Goal: Task Accomplishment & Management: Complete application form

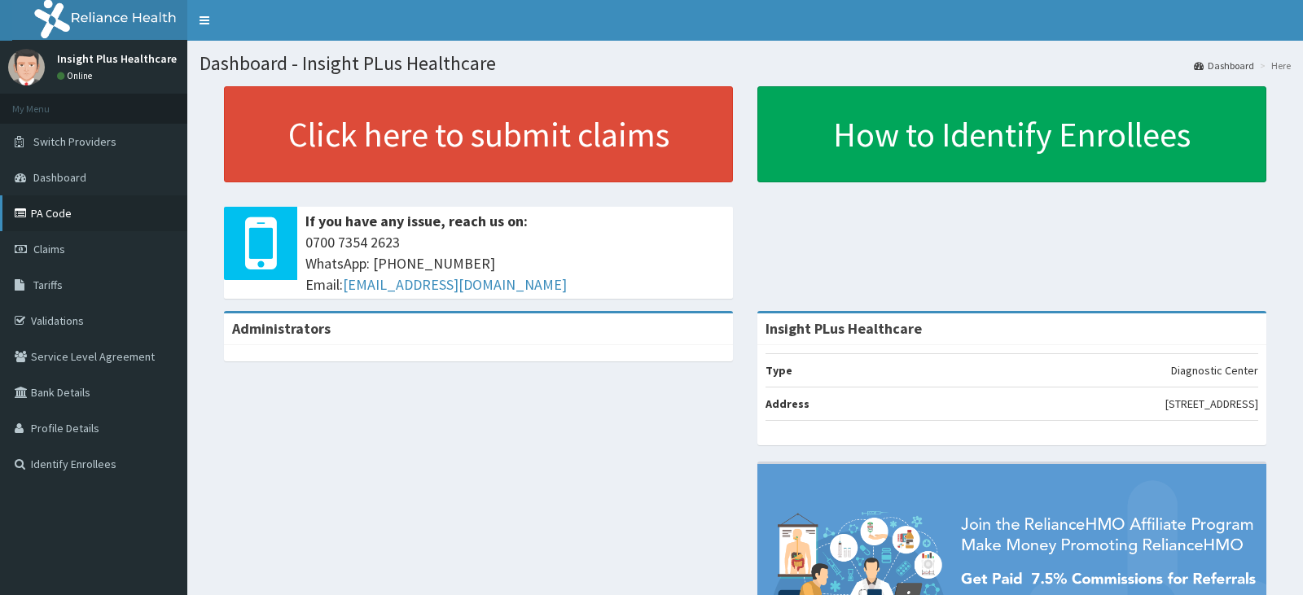
click at [104, 195] on link "PA Code" at bounding box center [93, 213] width 187 height 36
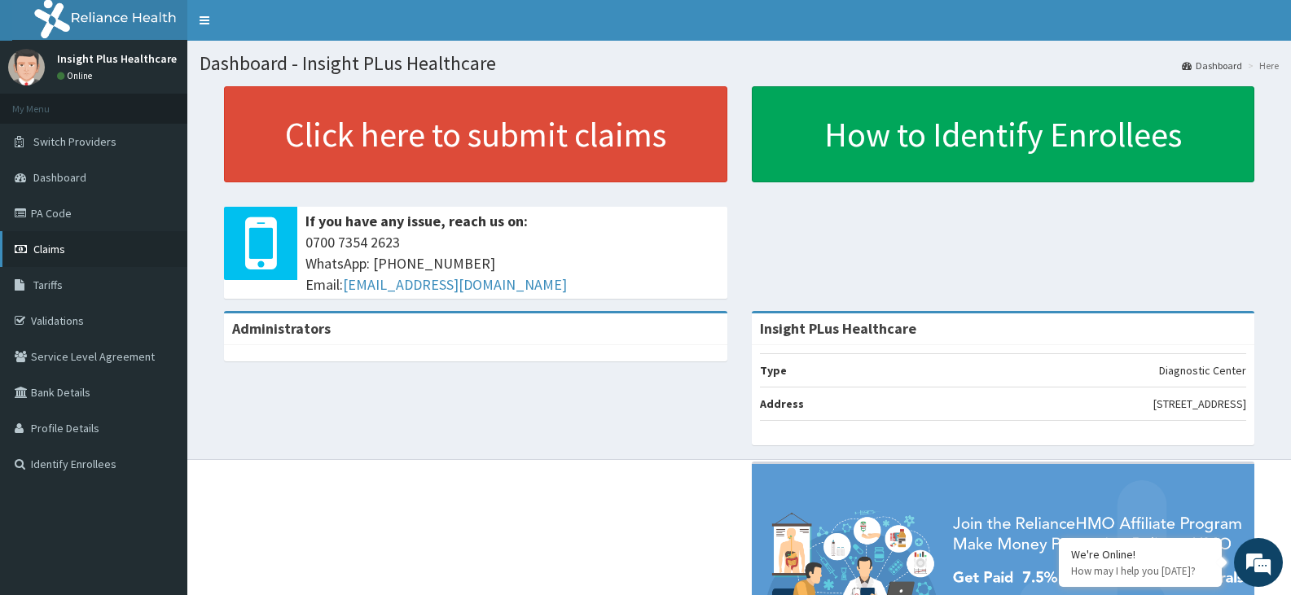
click at [81, 249] on link "Claims" at bounding box center [93, 249] width 187 height 36
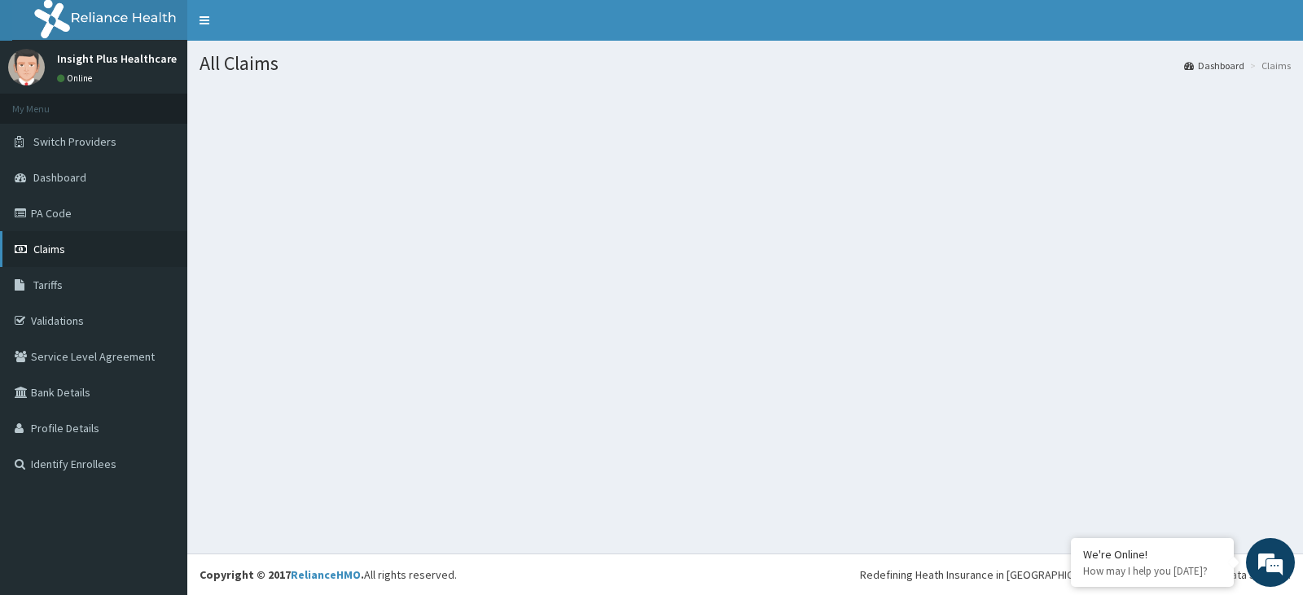
click at [135, 242] on link "Claims" at bounding box center [93, 249] width 187 height 36
click at [133, 250] on link "Claims" at bounding box center [93, 249] width 187 height 36
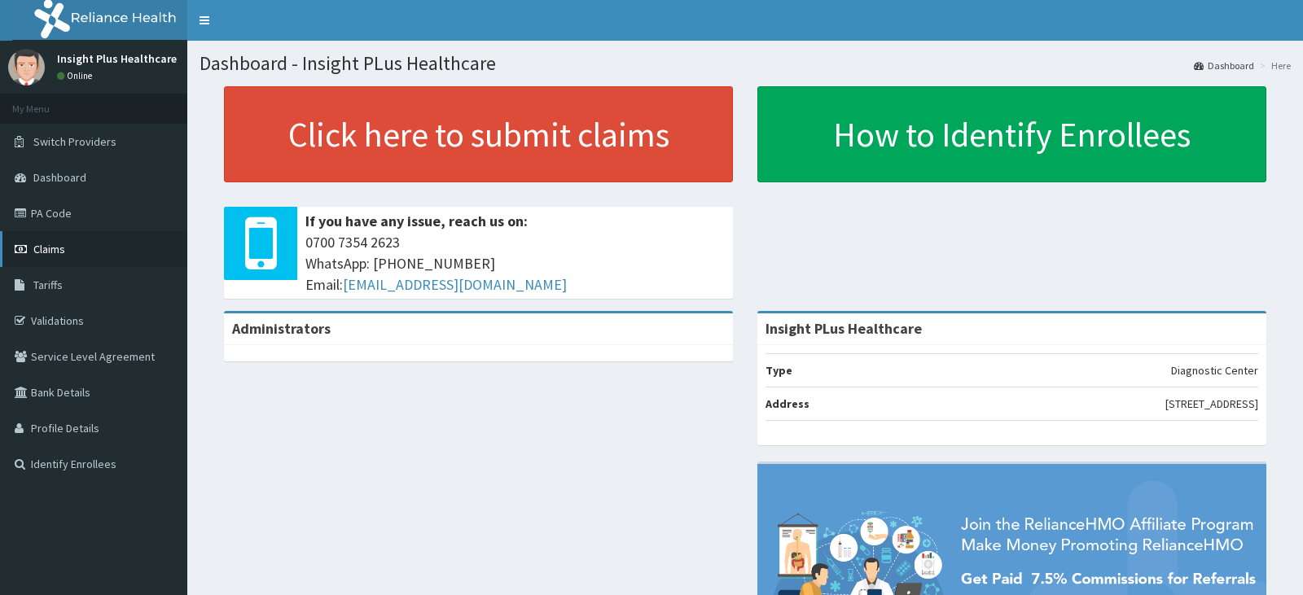
click at [72, 235] on link "Claims" at bounding box center [93, 249] width 187 height 36
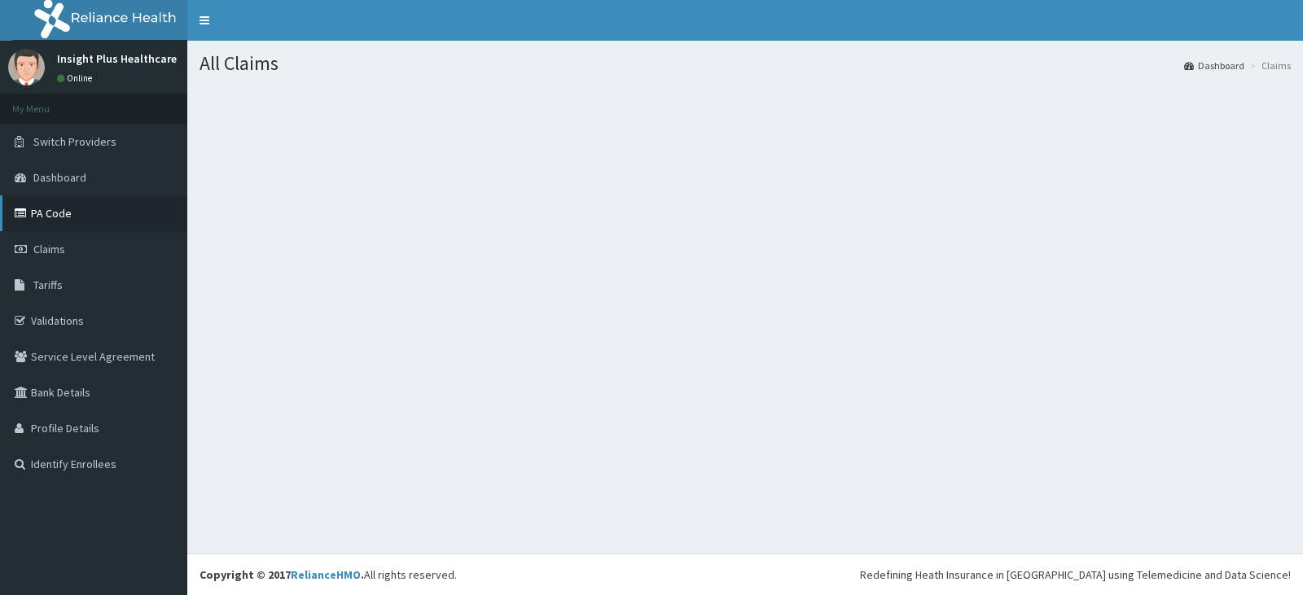
click at [147, 217] on link "PA Code" at bounding box center [93, 213] width 187 height 36
click at [42, 250] on span "Claims" at bounding box center [49, 249] width 32 height 15
click at [116, 182] on link "Dashboard" at bounding box center [93, 178] width 187 height 36
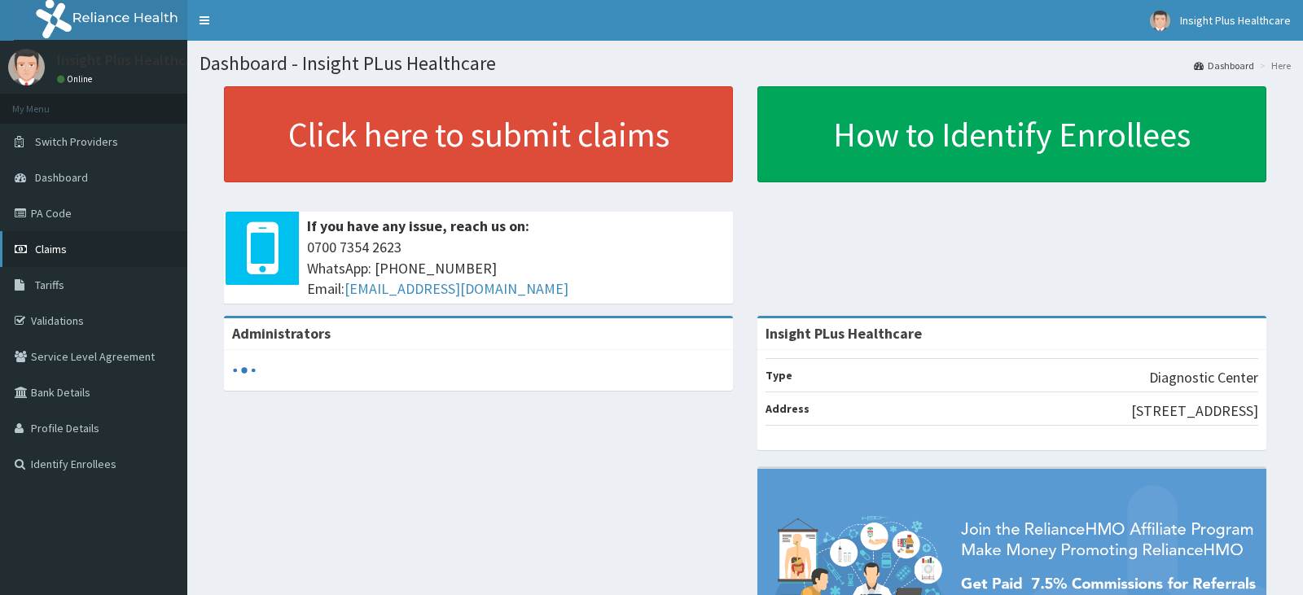
click at [62, 241] on link "Claims" at bounding box center [93, 249] width 187 height 36
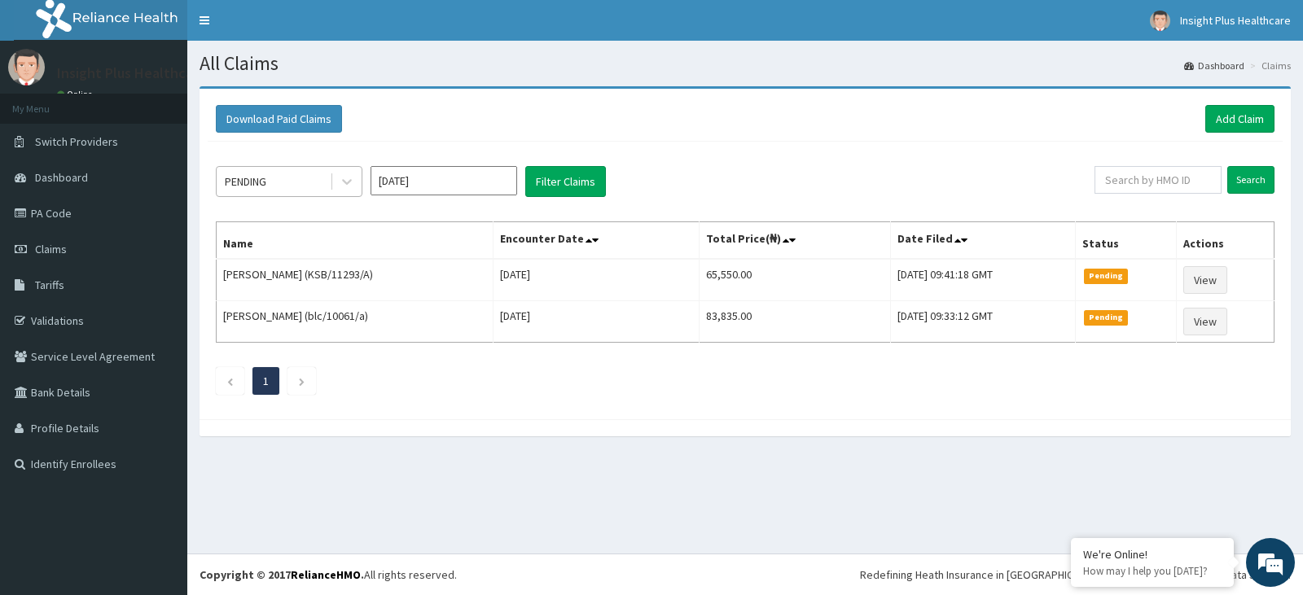
click at [266, 178] on div "PENDING" at bounding box center [246, 181] width 42 height 16
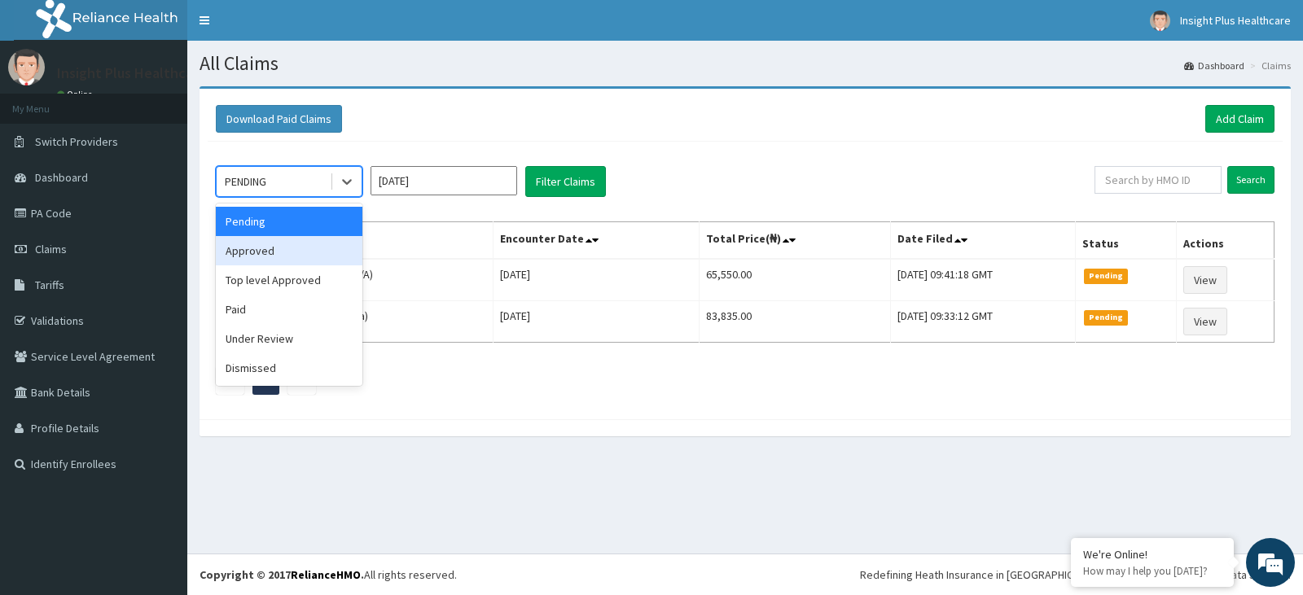
click at [279, 244] on div "Approved" at bounding box center [289, 250] width 147 height 29
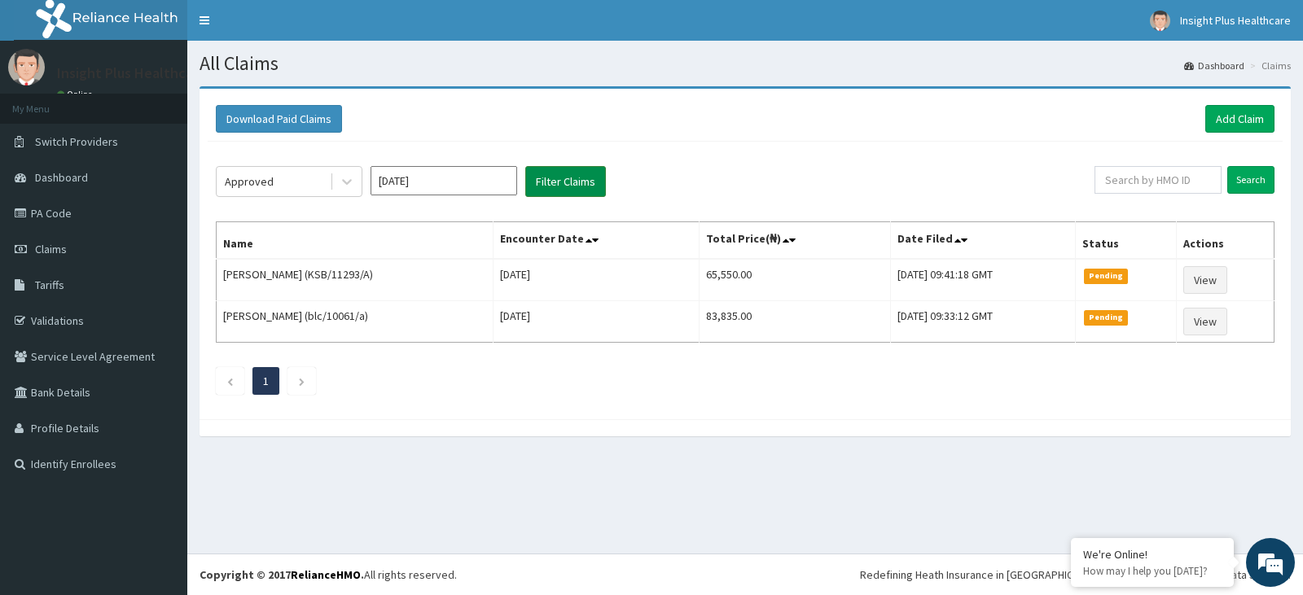
click at [563, 182] on button "Filter Claims" at bounding box center [565, 181] width 81 height 31
click at [298, 187] on div "Approved" at bounding box center [273, 182] width 113 height 26
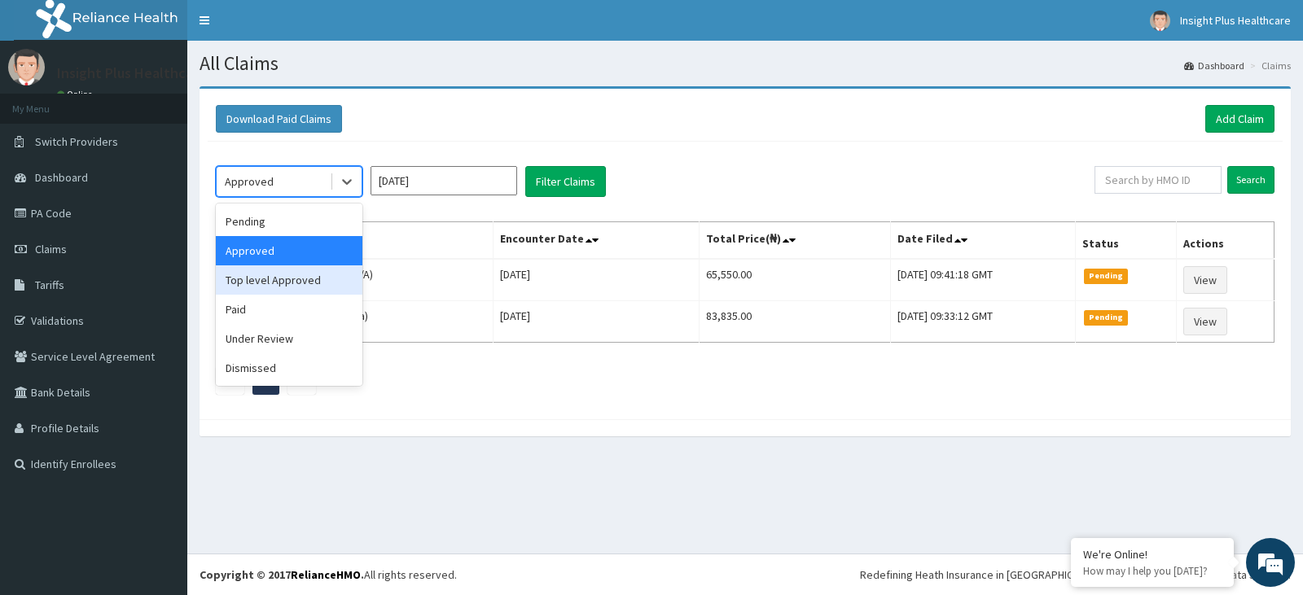
click at [293, 278] on div "Top level Approved" at bounding box center [289, 280] width 147 height 29
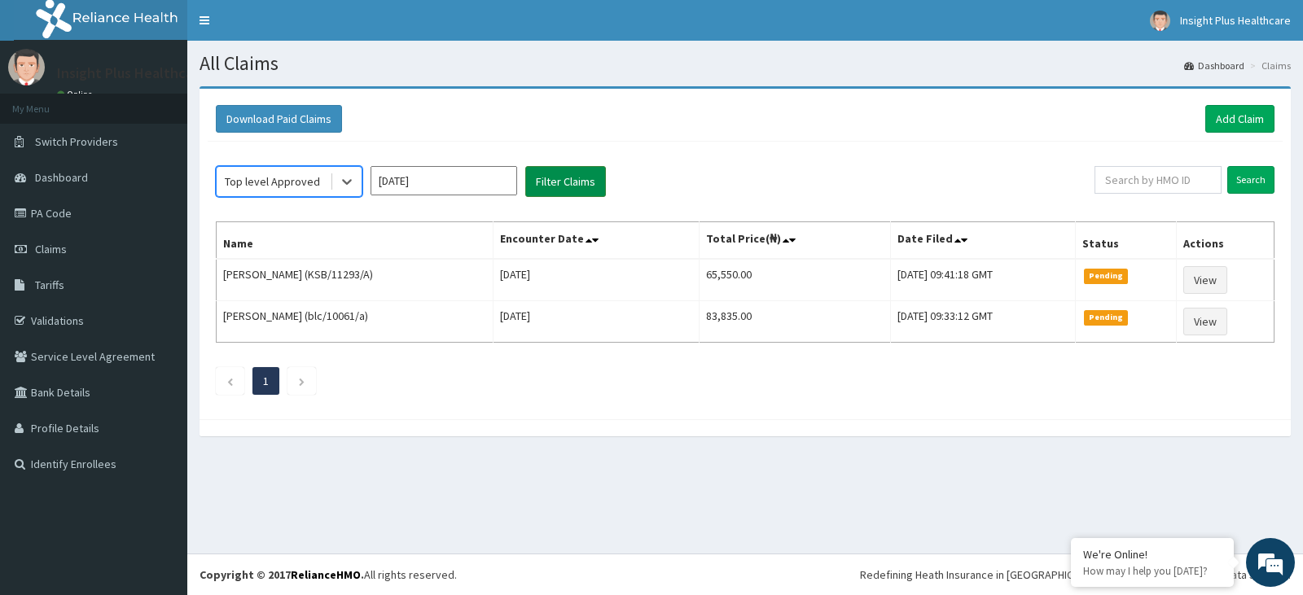
click at [563, 182] on button "Filter Claims" at bounding box center [565, 181] width 81 height 31
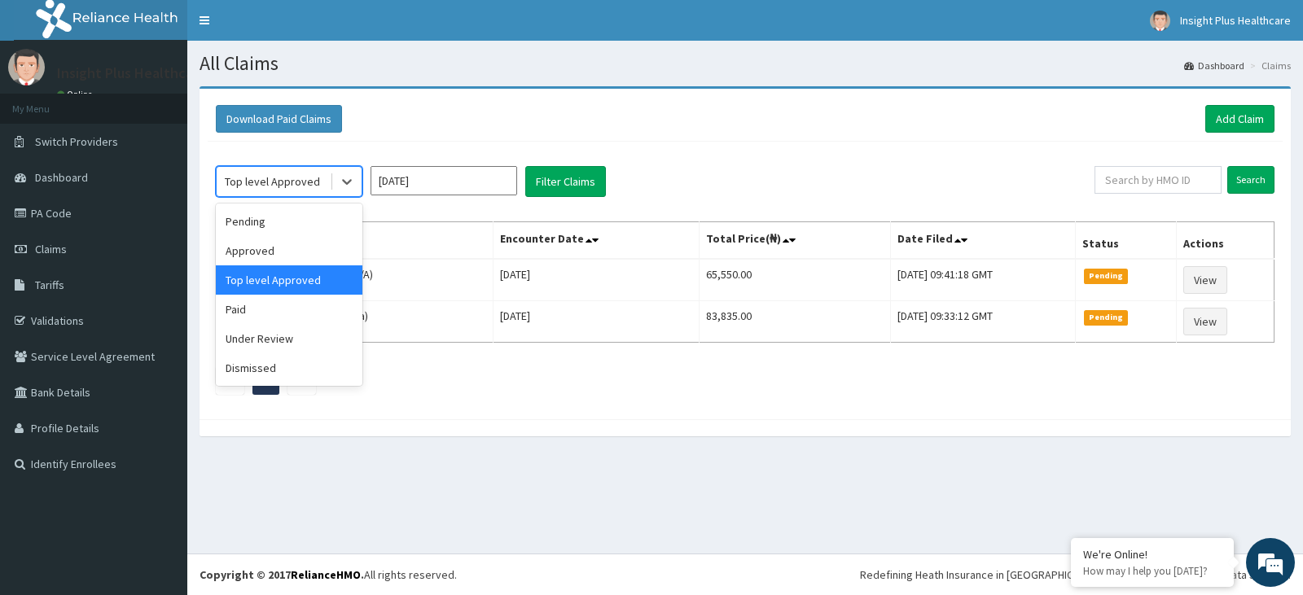
click at [293, 177] on div "Top level Approved" at bounding box center [272, 181] width 95 height 16
click at [295, 316] on div "Paid" at bounding box center [289, 309] width 147 height 29
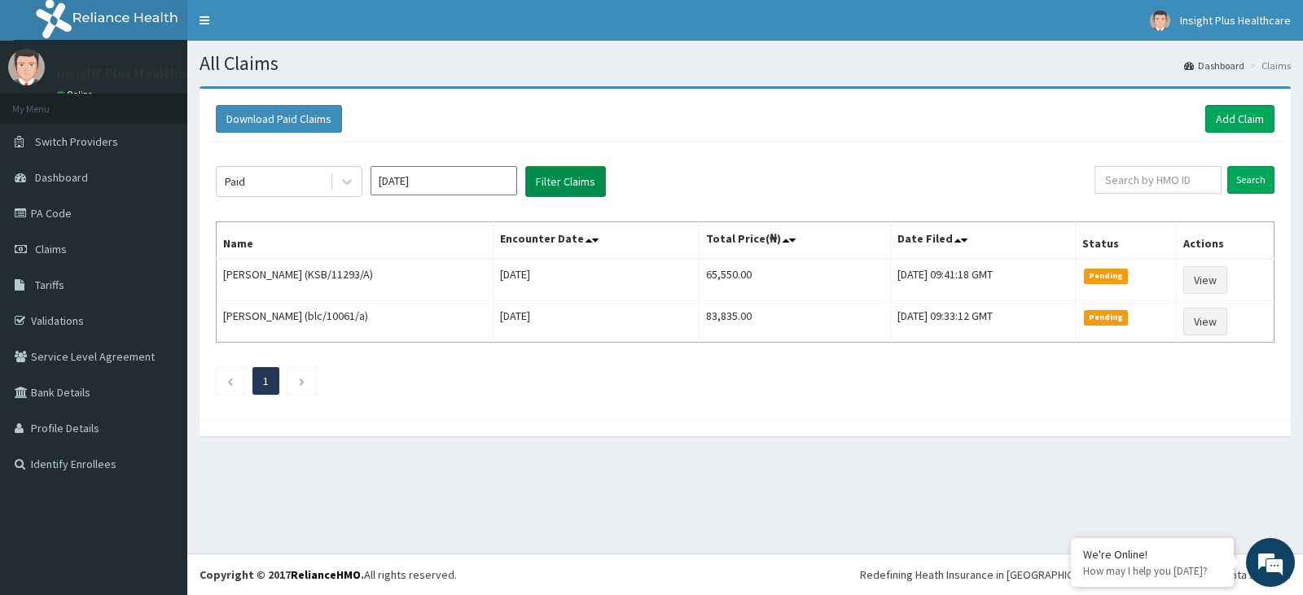
click at [548, 184] on button "Filter Claims" at bounding box center [565, 181] width 81 height 31
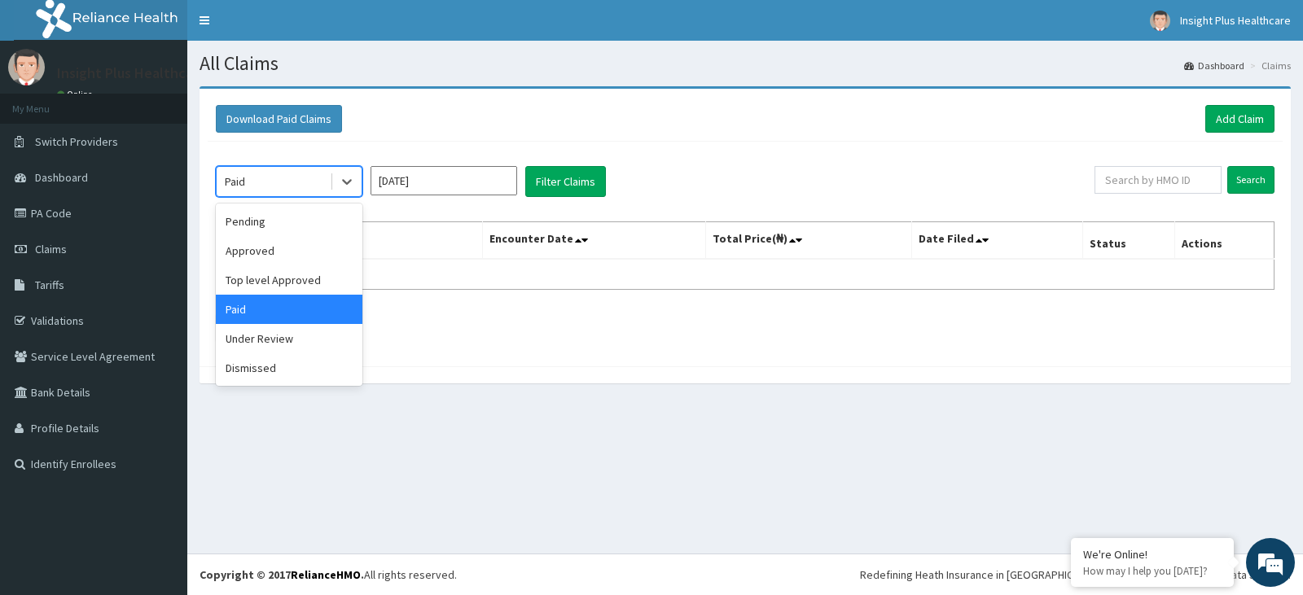
click at [301, 178] on div "Paid" at bounding box center [273, 182] width 113 height 26
click at [271, 343] on div "Under Review" at bounding box center [289, 338] width 147 height 29
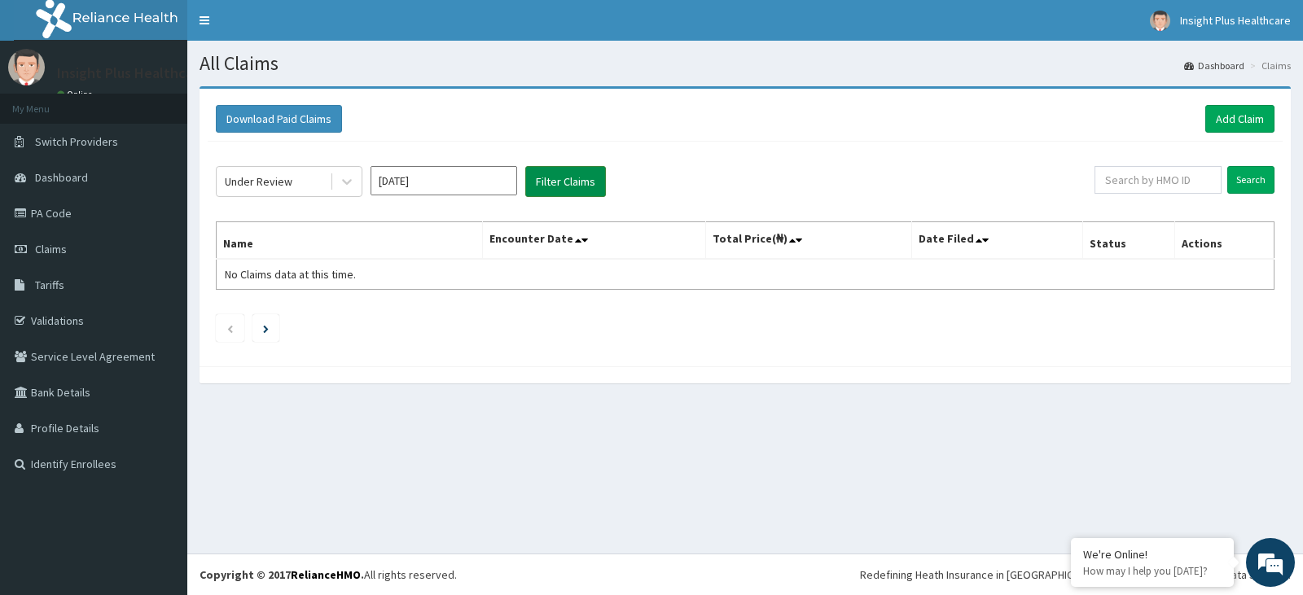
click at [575, 182] on button "Filter Claims" at bounding box center [565, 181] width 81 height 31
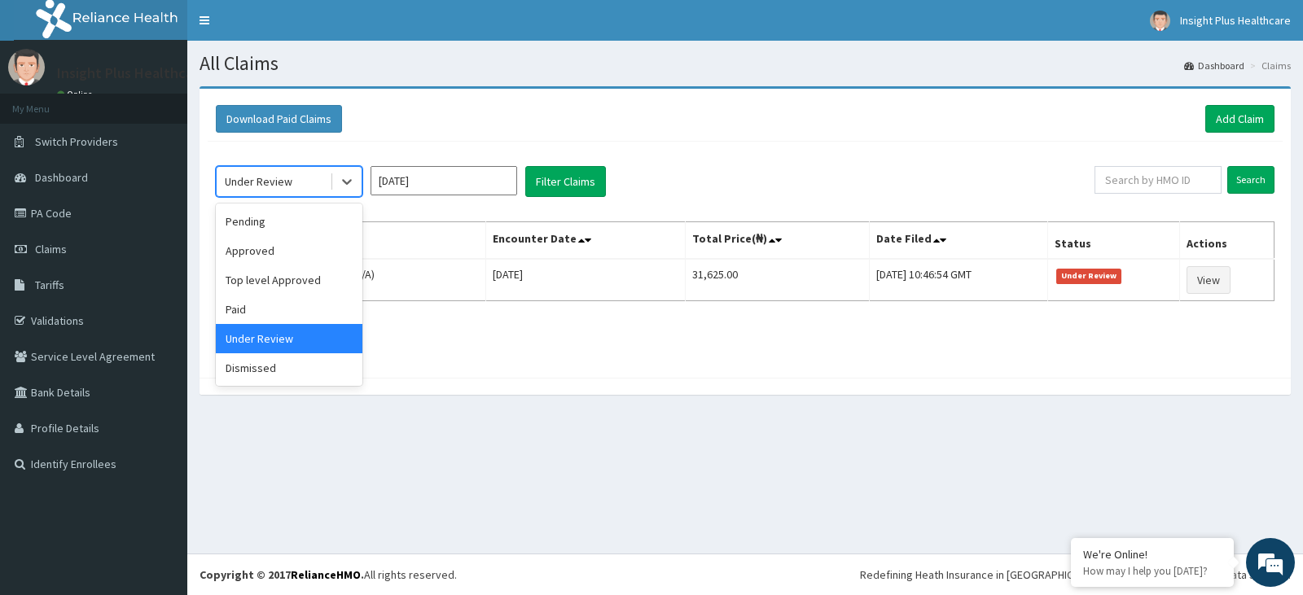
click at [314, 173] on div "Under Review" at bounding box center [273, 182] width 113 height 26
click at [270, 376] on div "Dismissed" at bounding box center [289, 367] width 147 height 29
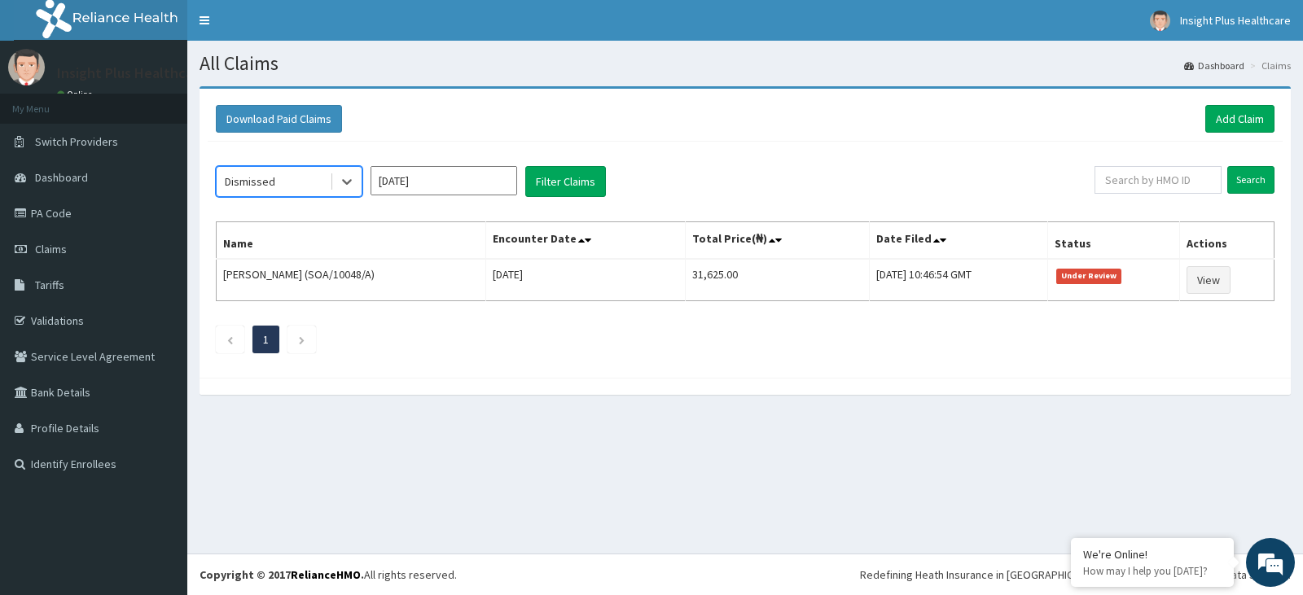
click at [574, 163] on div "option Dismissed, selected. Select is focused ,type to refine list, press Down …" at bounding box center [745, 256] width 1075 height 228
click at [557, 186] on button "Filter Claims" at bounding box center [565, 181] width 81 height 31
click at [567, 175] on button "Filter Claims" at bounding box center [565, 181] width 81 height 31
click at [287, 163] on div "Dismissed Sep 2025 Filter Claims Search Name Encounter Date Total Price(₦) Date…" at bounding box center [745, 256] width 1075 height 228
click at [285, 170] on div "Dismissed" at bounding box center [273, 182] width 113 height 26
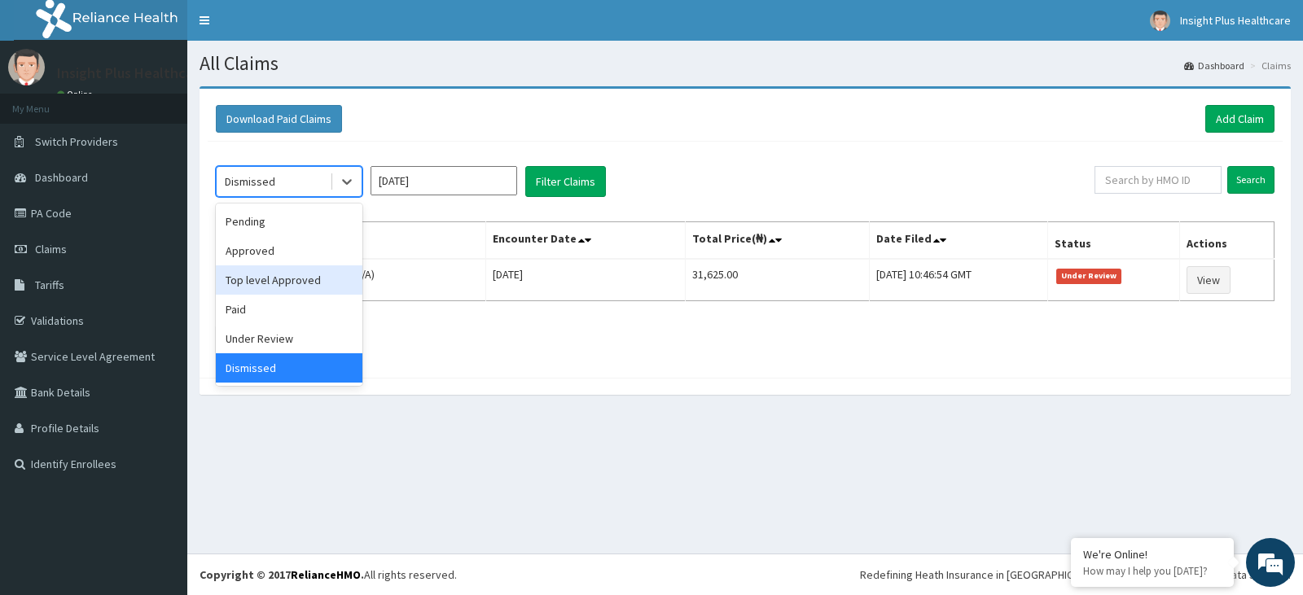
click at [260, 266] on div "Top level Approved" at bounding box center [289, 280] width 147 height 29
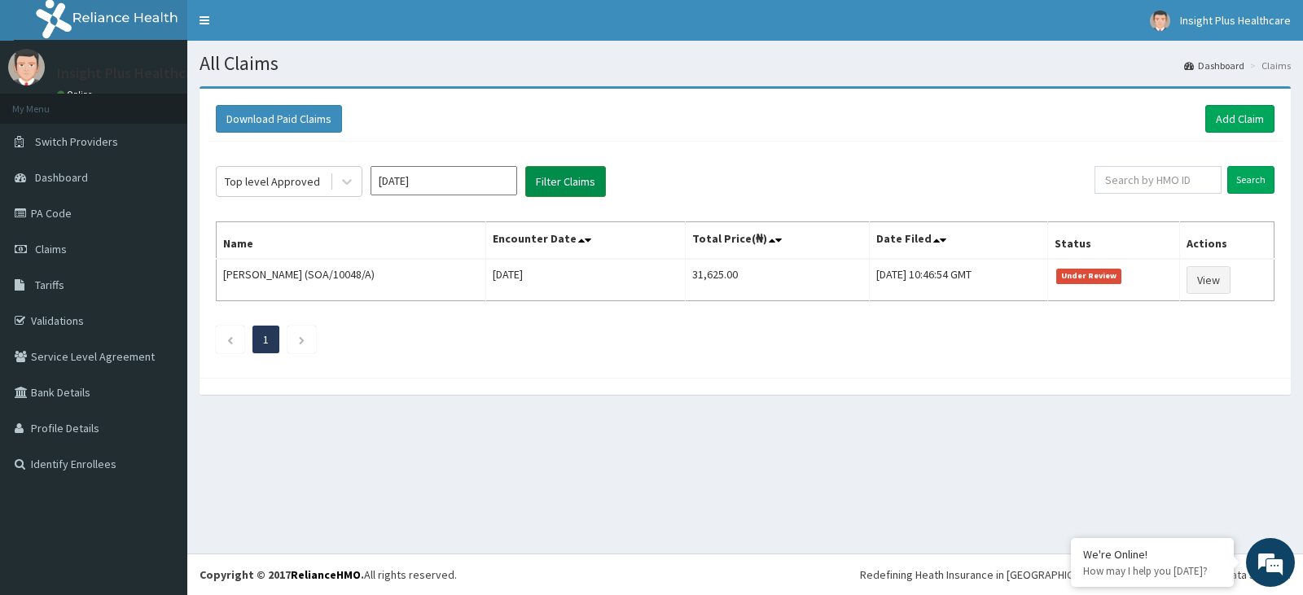
click at [552, 182] on button "Filter Claims" at bounding box center [565, 181] width 81 height 31
click at [303, 183] on div "Top level Approved" at bounding box center [272, 181] width 95 height 16
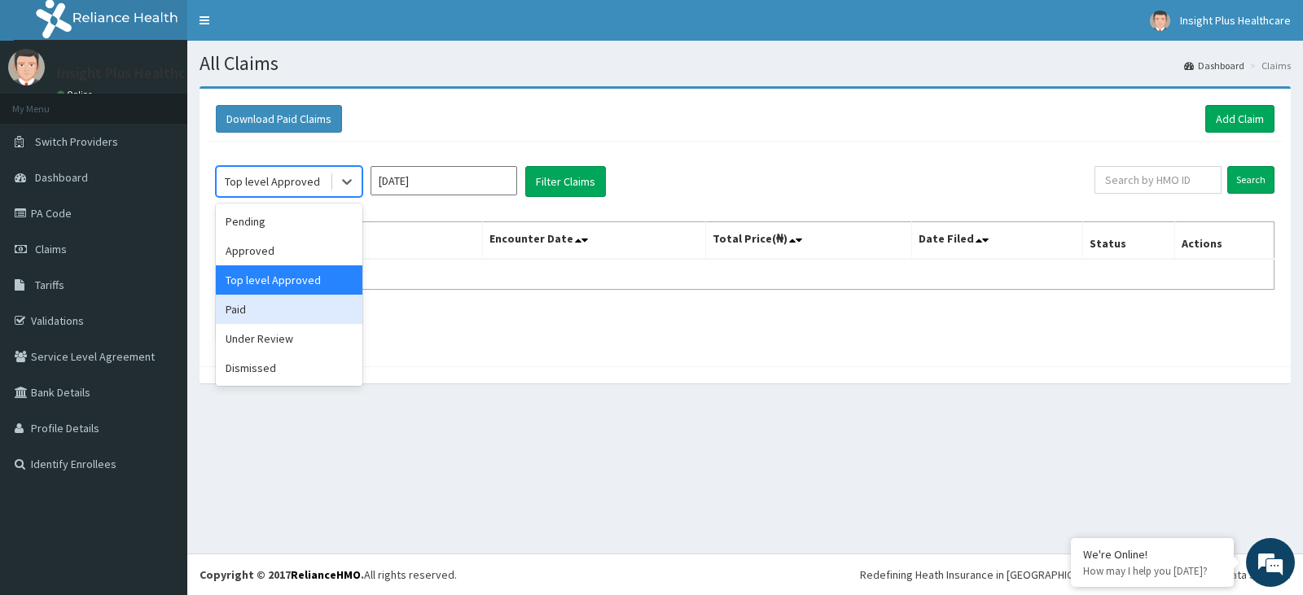
click at [288, 303] on div "Paid" at bounding box center [289, 309] width 147 height 29
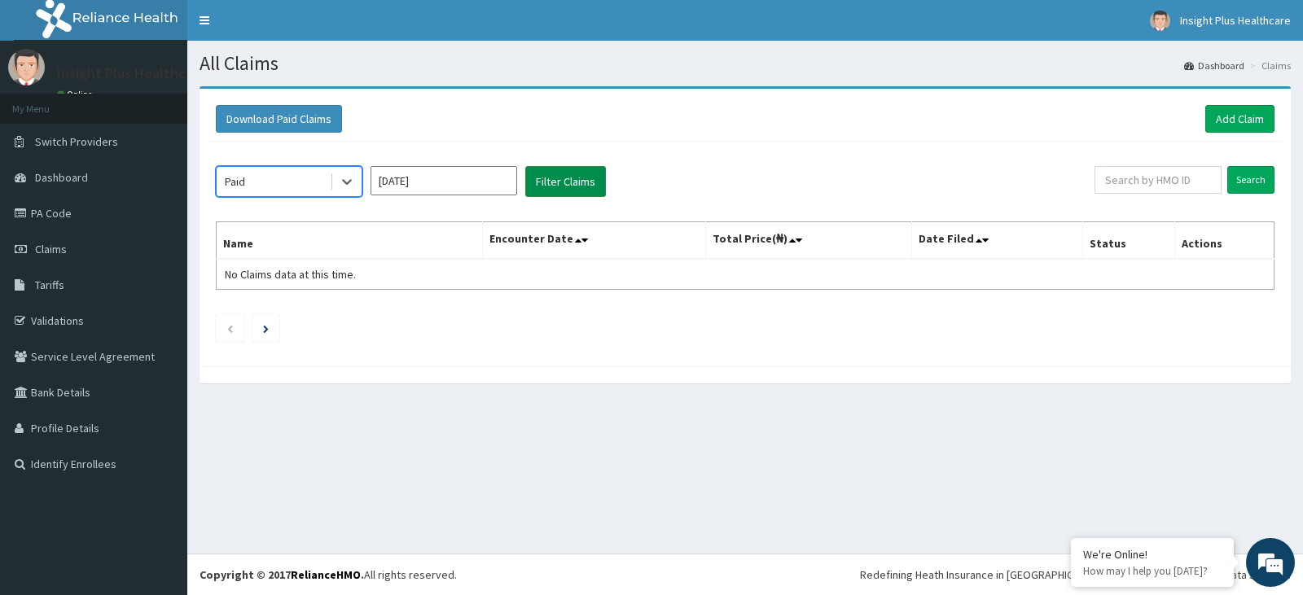
click at [538, 178] on button "Filter Claims" at bounding box center [565, 181] width 81 height 31
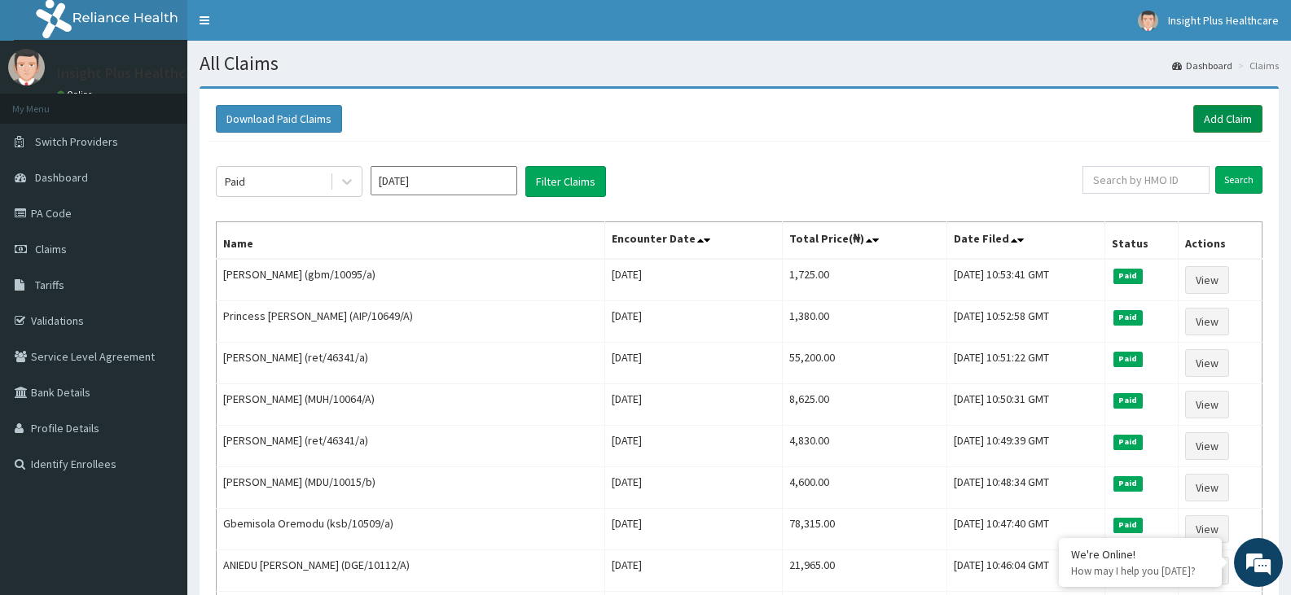
click at [1229, 121] on link "Add Claim" at bounding box center [1227, 119] width 69 height 28
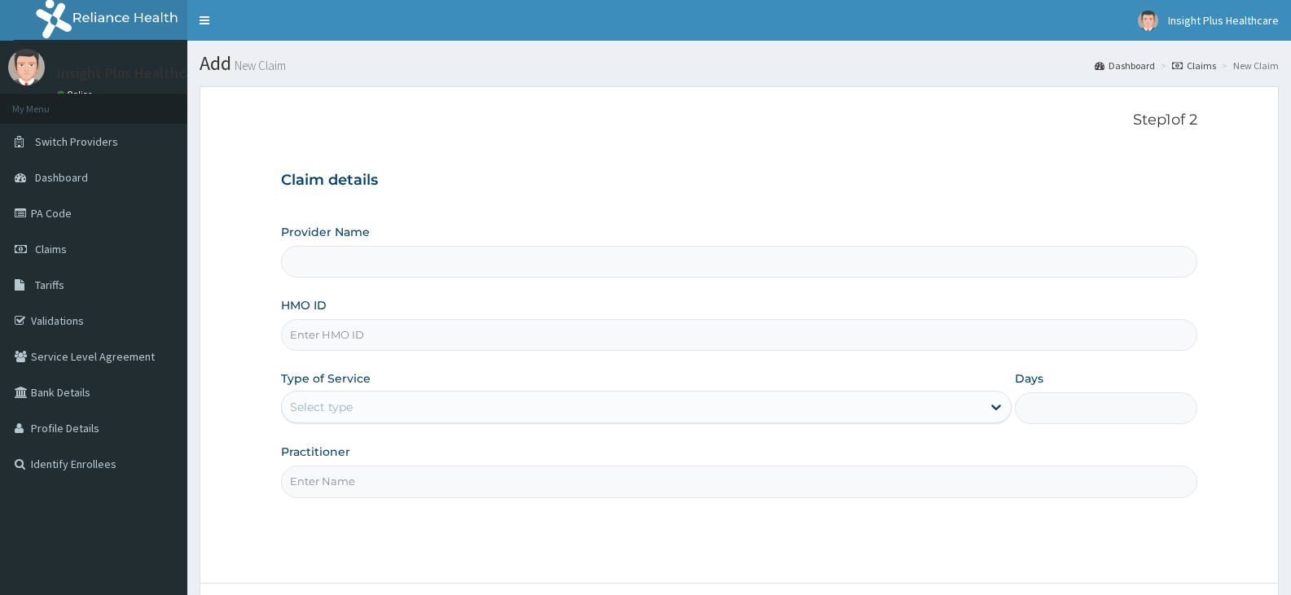
type input "Insight PLus Healthcare"
click at [395, 327] on input "HMO ID" at bounding box center [739, 335] width 916 height 32
paste input "ELN/10049/A"
type input "ELN/10049/A"
click at [350, 415] on div "Select type" at bounding box center [321, 407] width 63 height 16
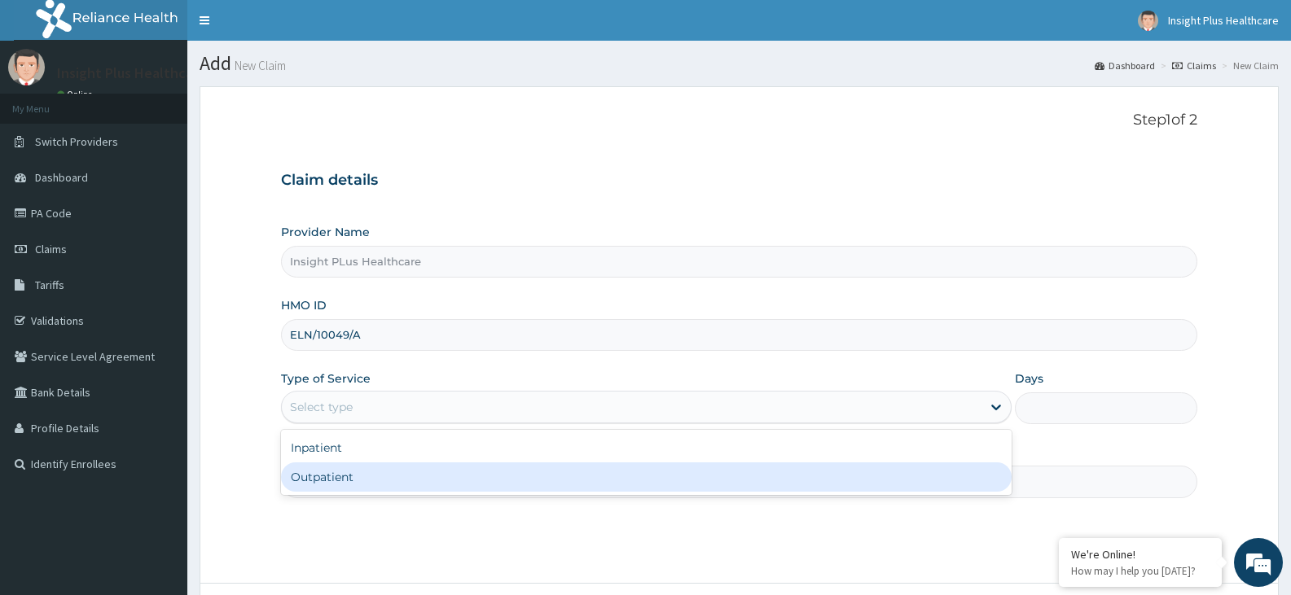
click at [359, 474] on div "Outpatient" at bounding box center [646, 477] width 730 height 29
type input "1"
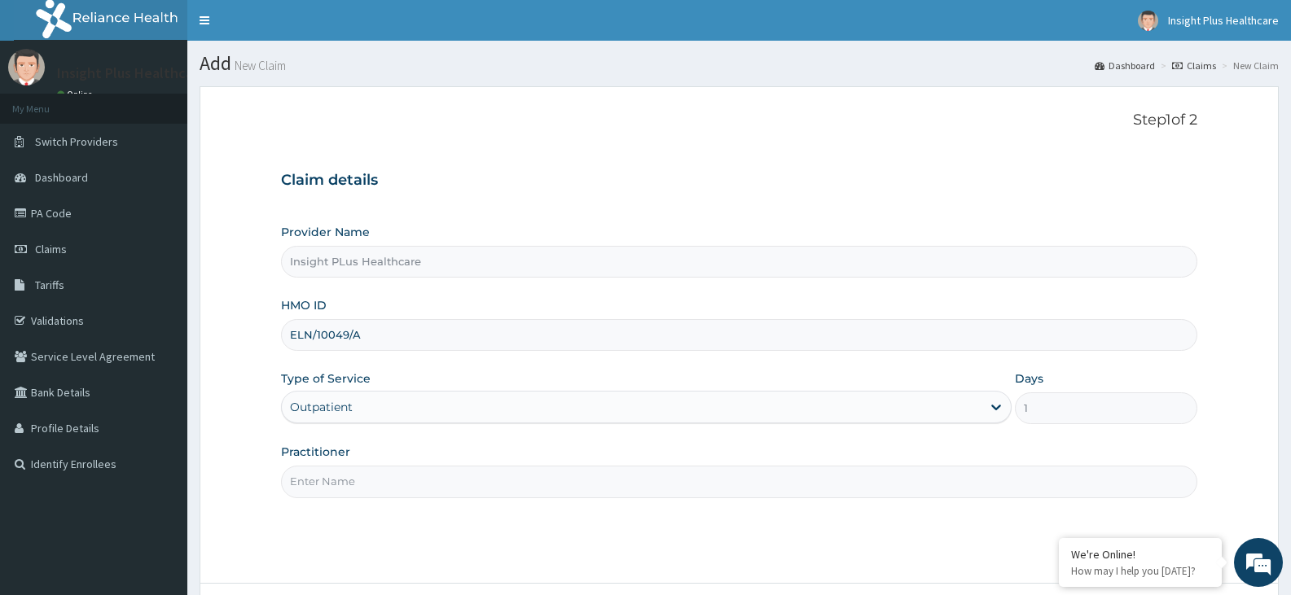
click at [359, 474] on input "Practitioner" at bounding box center [739, 482] width 916 height 32
click at [358, 480] on input "DOCTOR OMLOLU" at bounding box center [739, 482] width 916 height 32
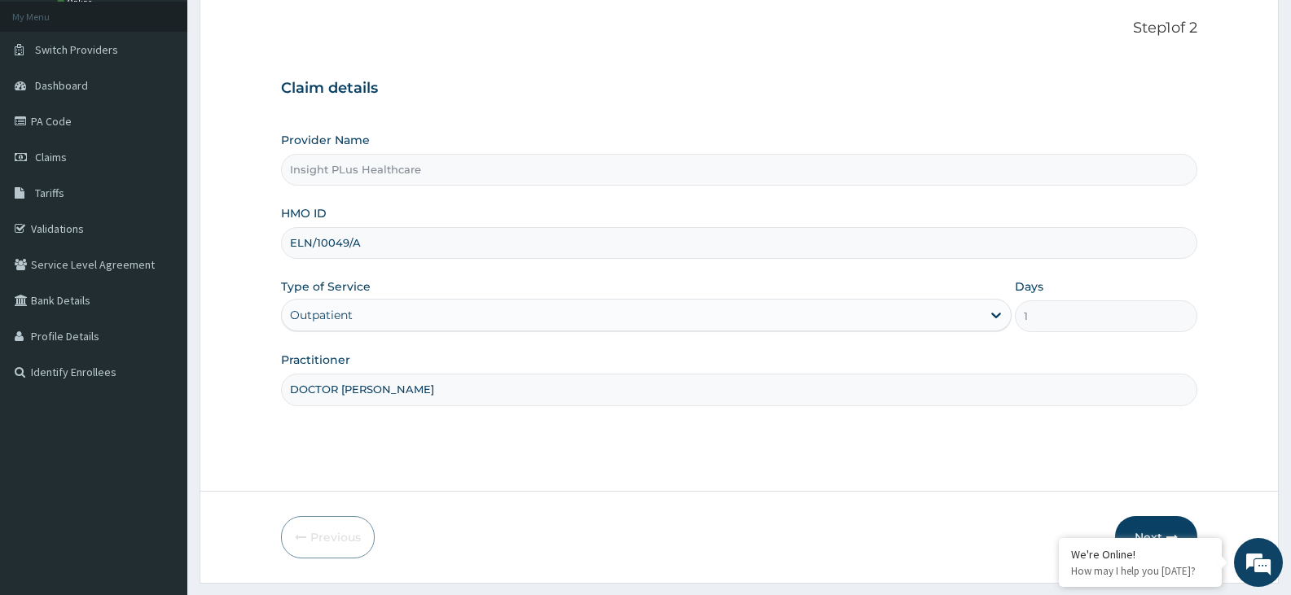
scroll to position [105, 0]
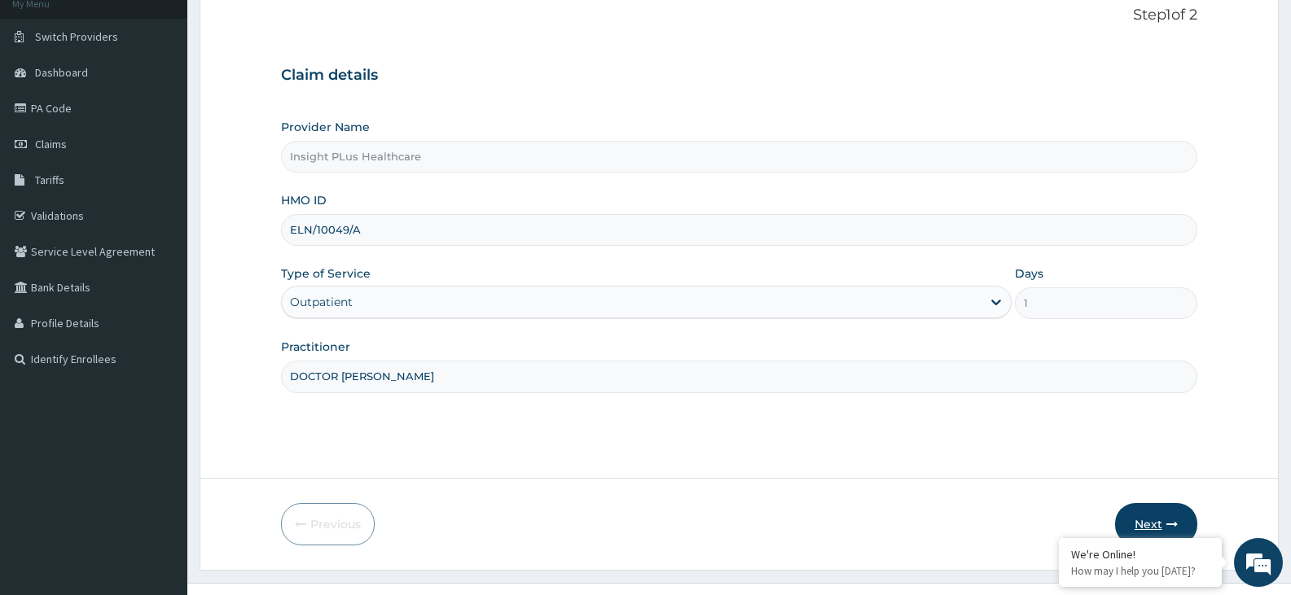
type input "DOCTOR OMOLOLU"
click at [1142, 516] on button "Next" at bounding box center [1156, 524] width 82 height 42
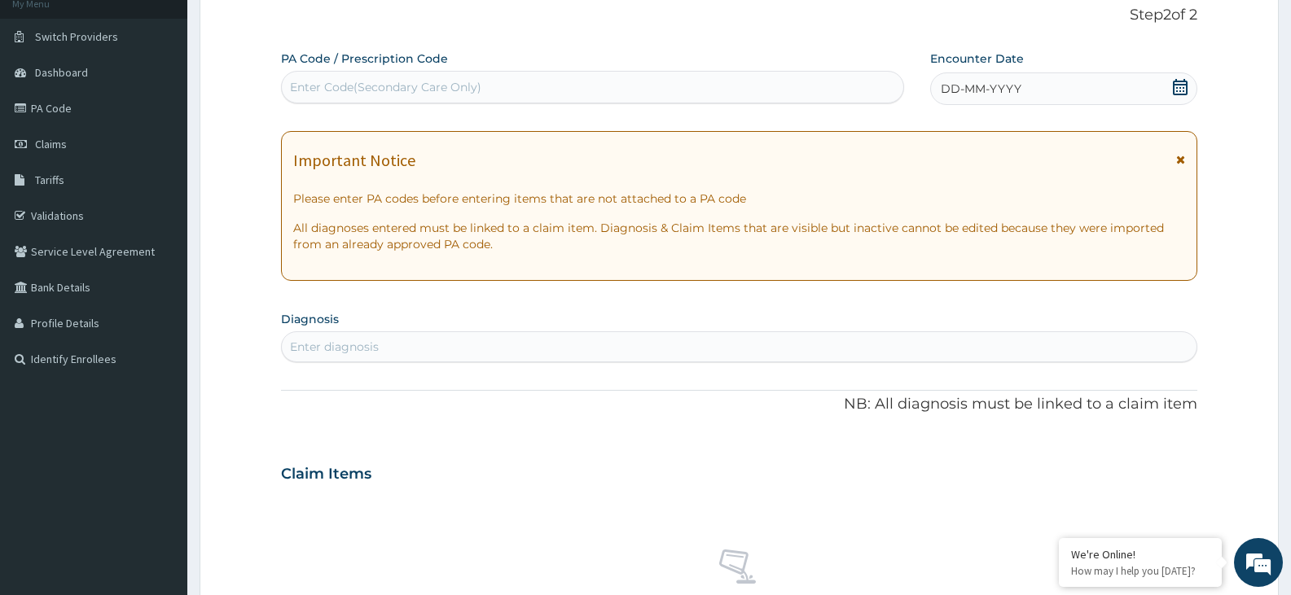
click at [593, 81] on div "Enter Code(Secondary Care Only)" at bounding box center [592, 87] width 621 height 26
paste input "PA/B4BC1F"
type input "PA/B4BC1F"
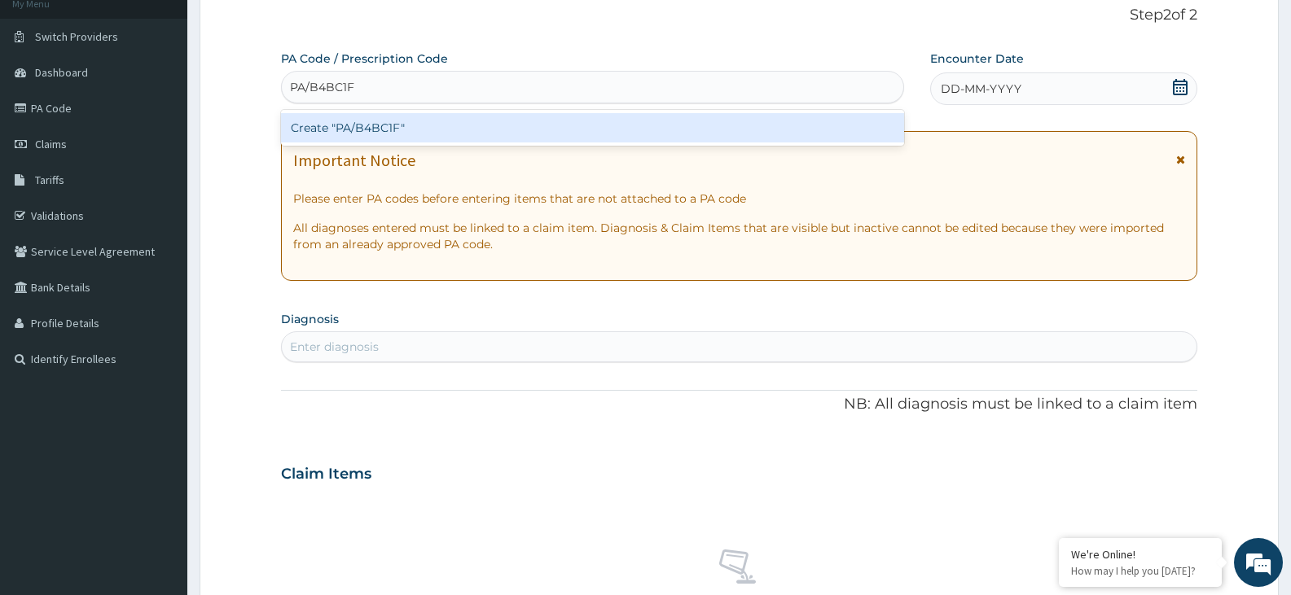
click at [615, 126] on div "Create "PA/B4BC1F"" at bounding box center [592, 127] width 623 height 29
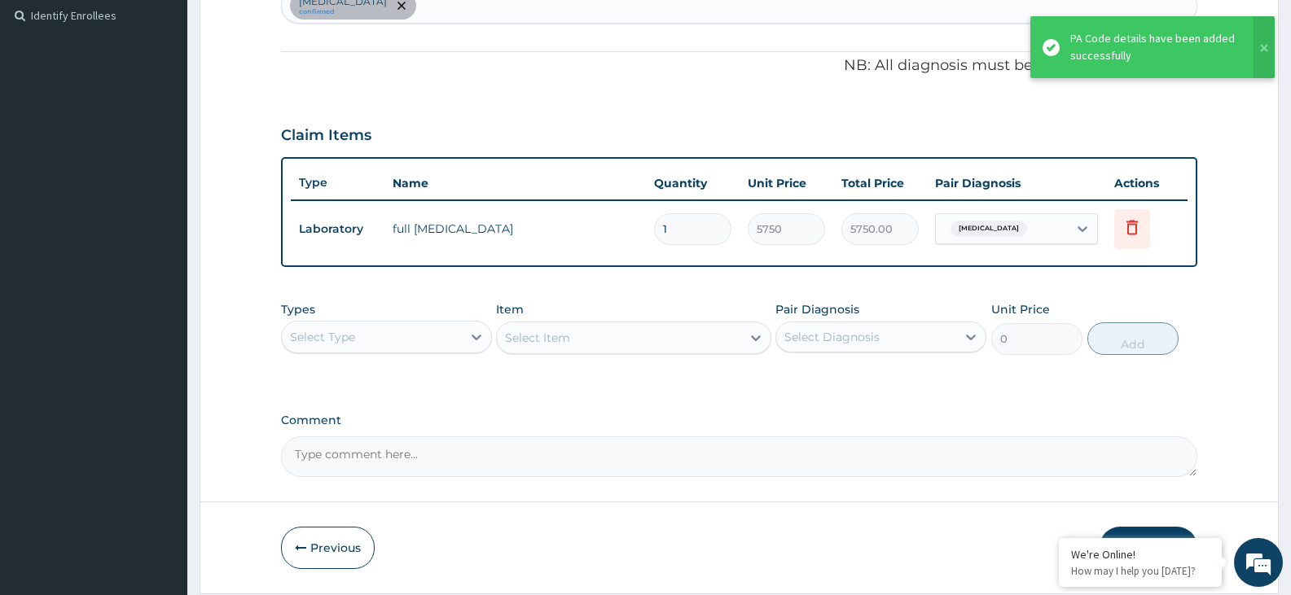
scroll to position [502, 0]
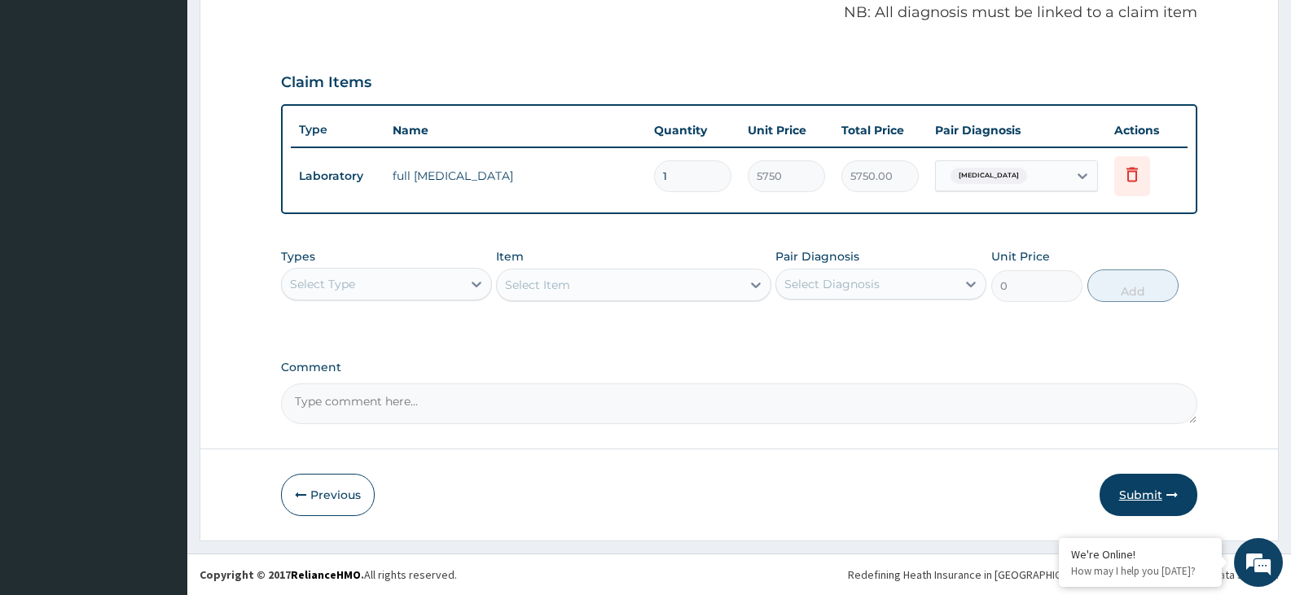
click at [1148, 489] on button "Submit" at bounding box center [1149, 495] width 98 height 42
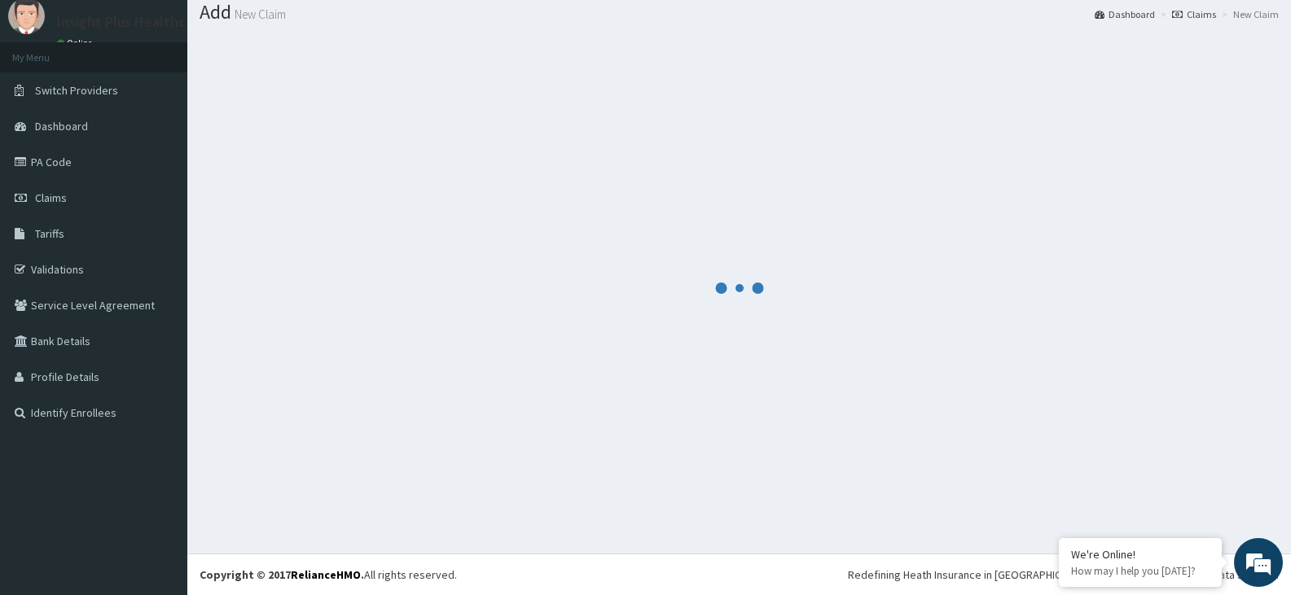
scroll to position [51, 0]
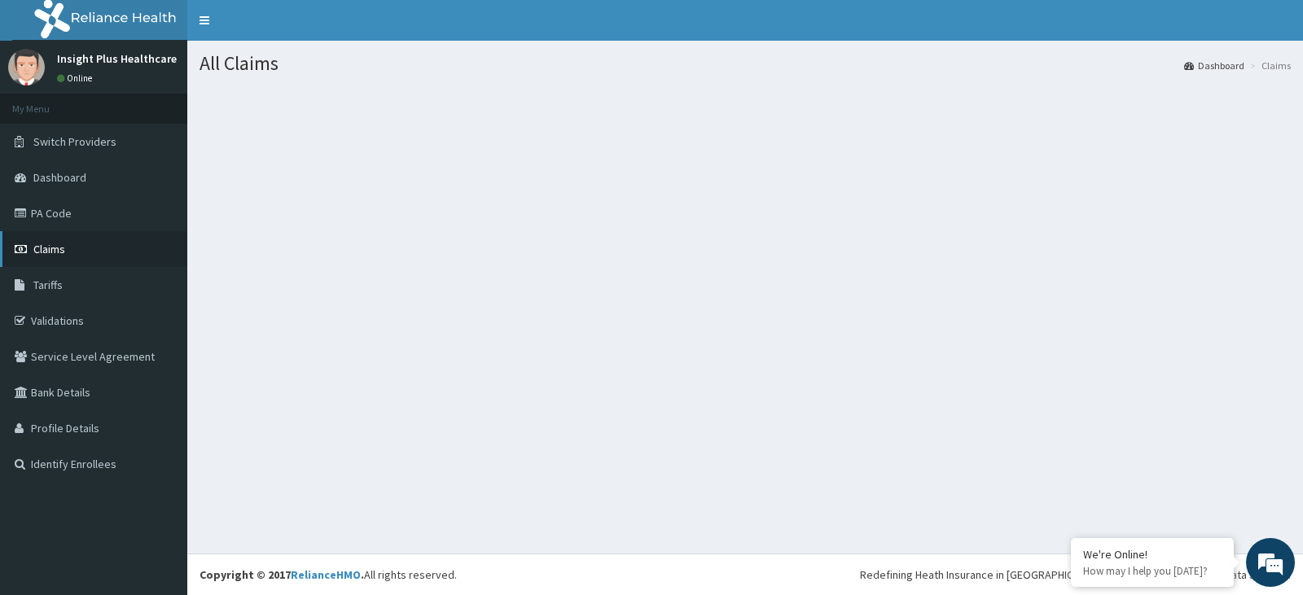
click at [83, 250] on link "Claims" at bounding box center [93, 249] width 187 height 36
click at [97, 178] on link "Dashboard" at bounding box center [93, 178] width 187 height 36
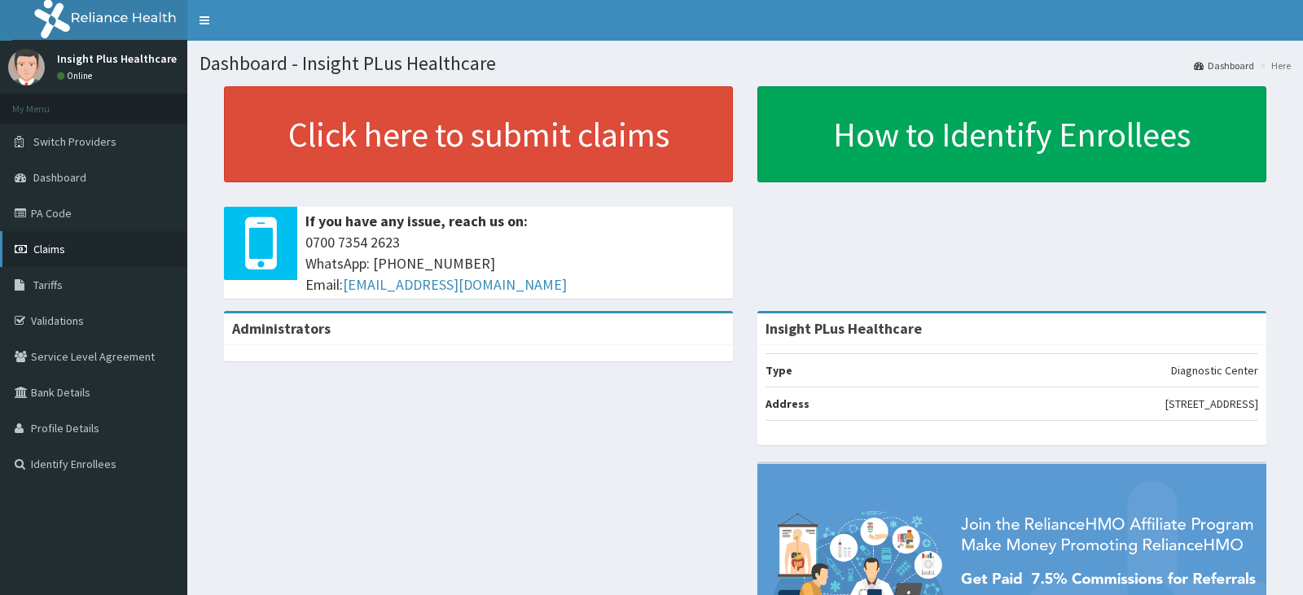
click at [93, 254] on link "Claims" at bounding box center [93, 249] width 187 height 36
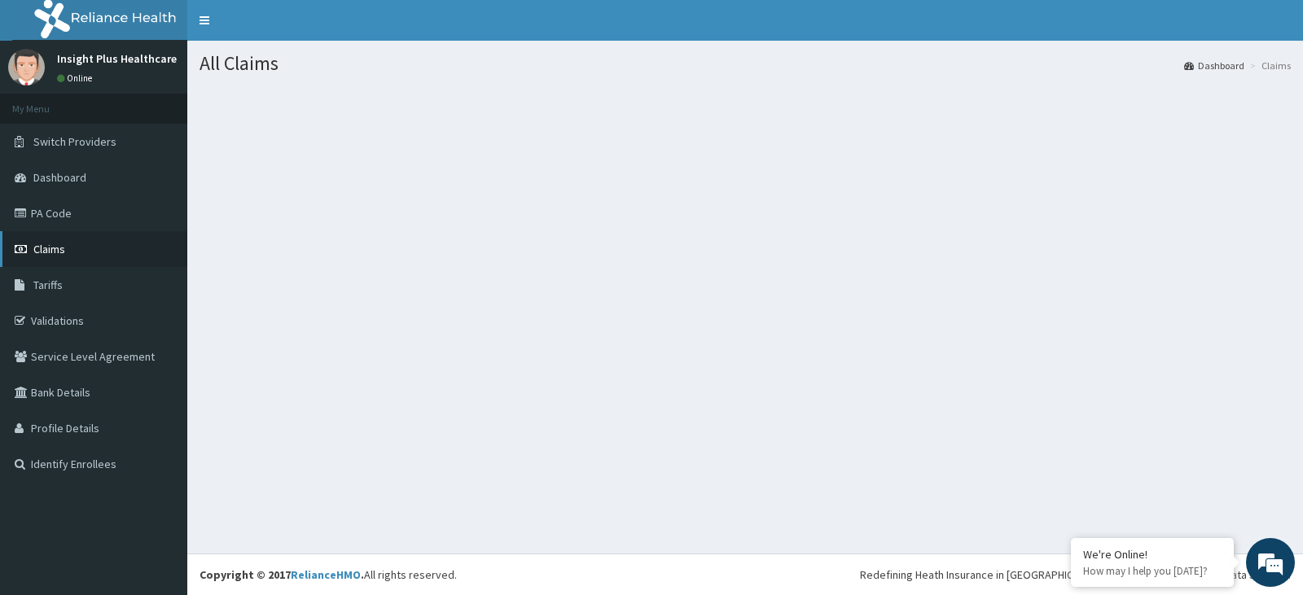
click at [121, 257] on link "Claims" at bounding box center [93, 249] width 187 height 36
click at [111, 260] on link "Claims" at bounding box center [93, 249] width 187 height 36
